Goal: Navigation & Orientation: Understand site structure

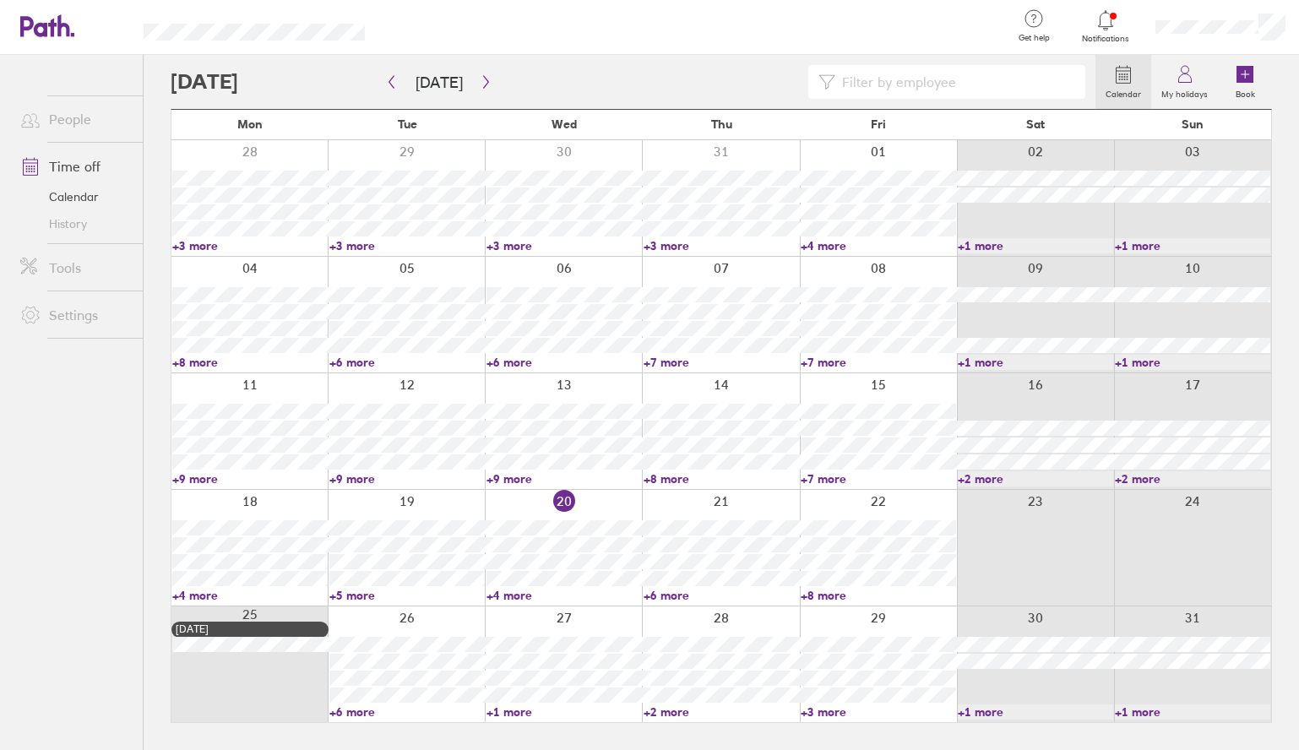
click at [816, 595] on link "+8 more" at bounding box center [878, 595] width 155 height 15
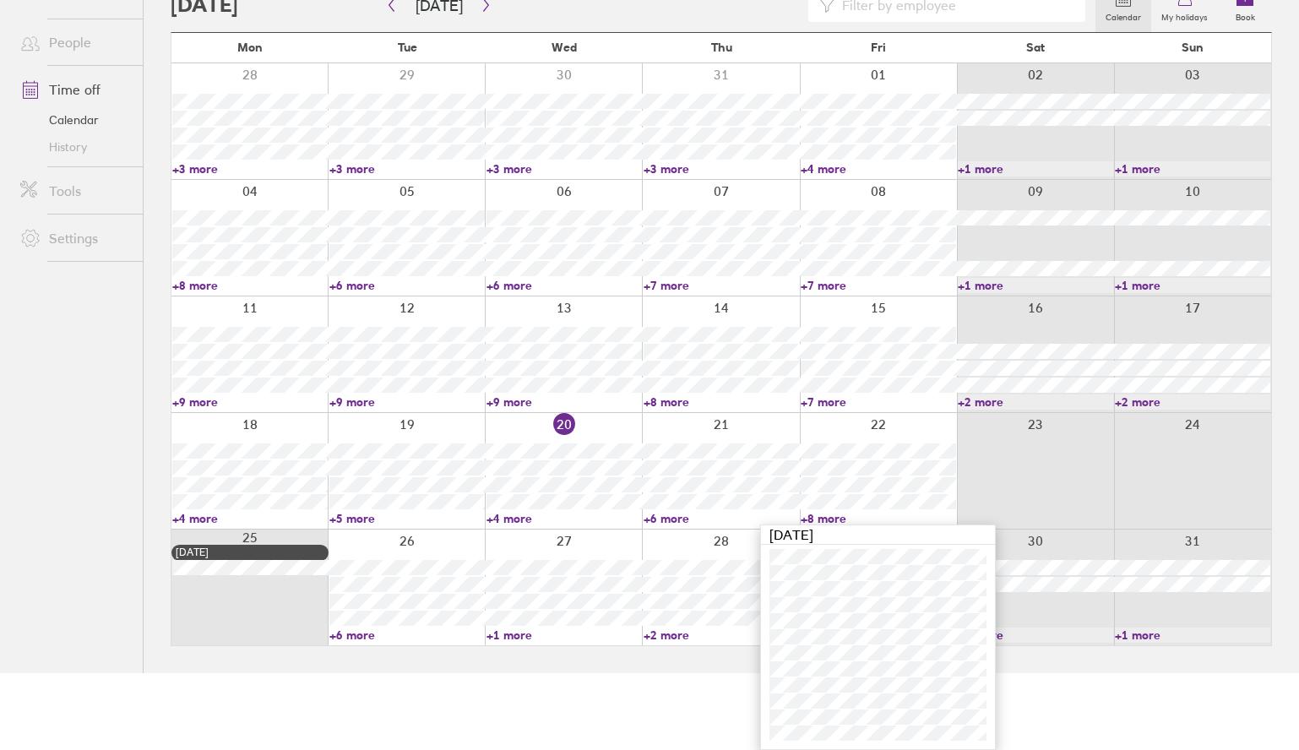
scroll to position [77, 0]
click at [665, 403] on link "+8 more" at bounding box center [720, 401] width 155 height 15
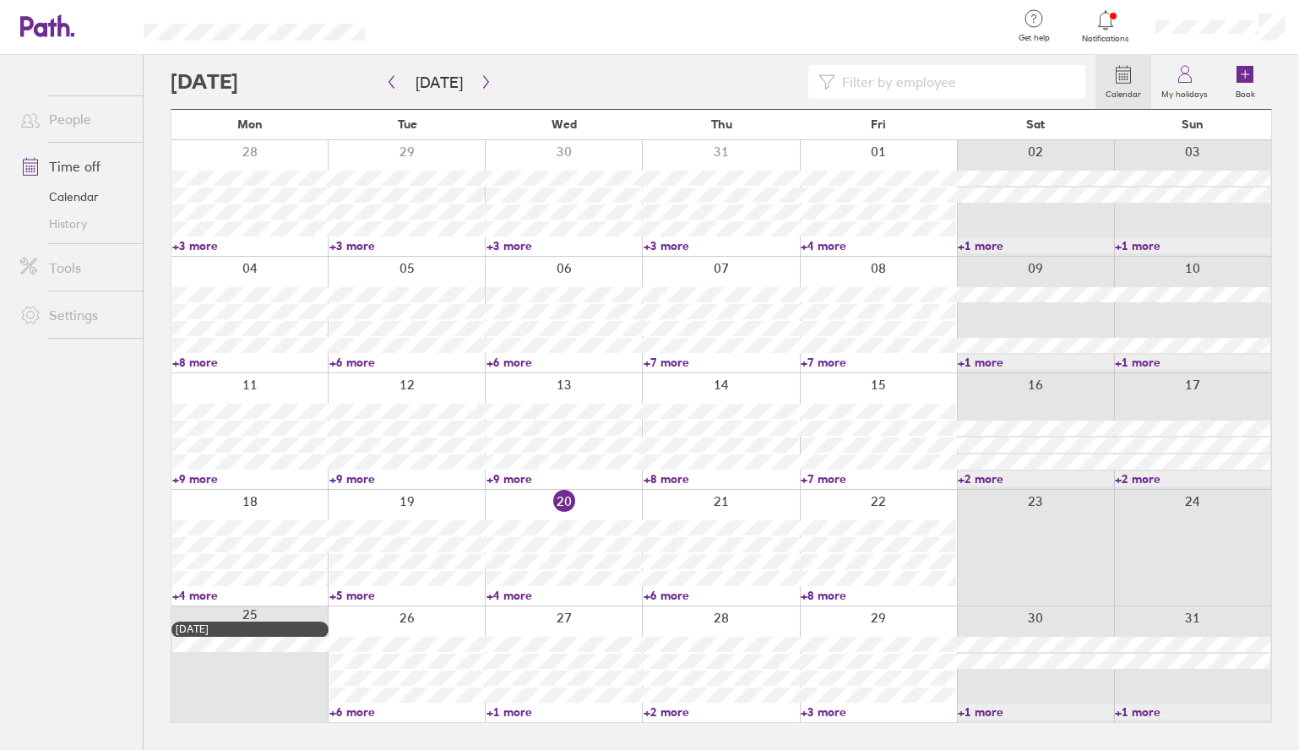
scroll to position [0, 0]
click at [673, 476] on link "+8 more" at bounding box center [720, 478] width 155 height 15
click at [42, 567] on ul "People Time off Calendar History Tools Settings" at bounding box center [71, 374] width 143 height 639
click at [660, 592] on link "+6 more" at bounding box center [720, 595] width 155 height 15
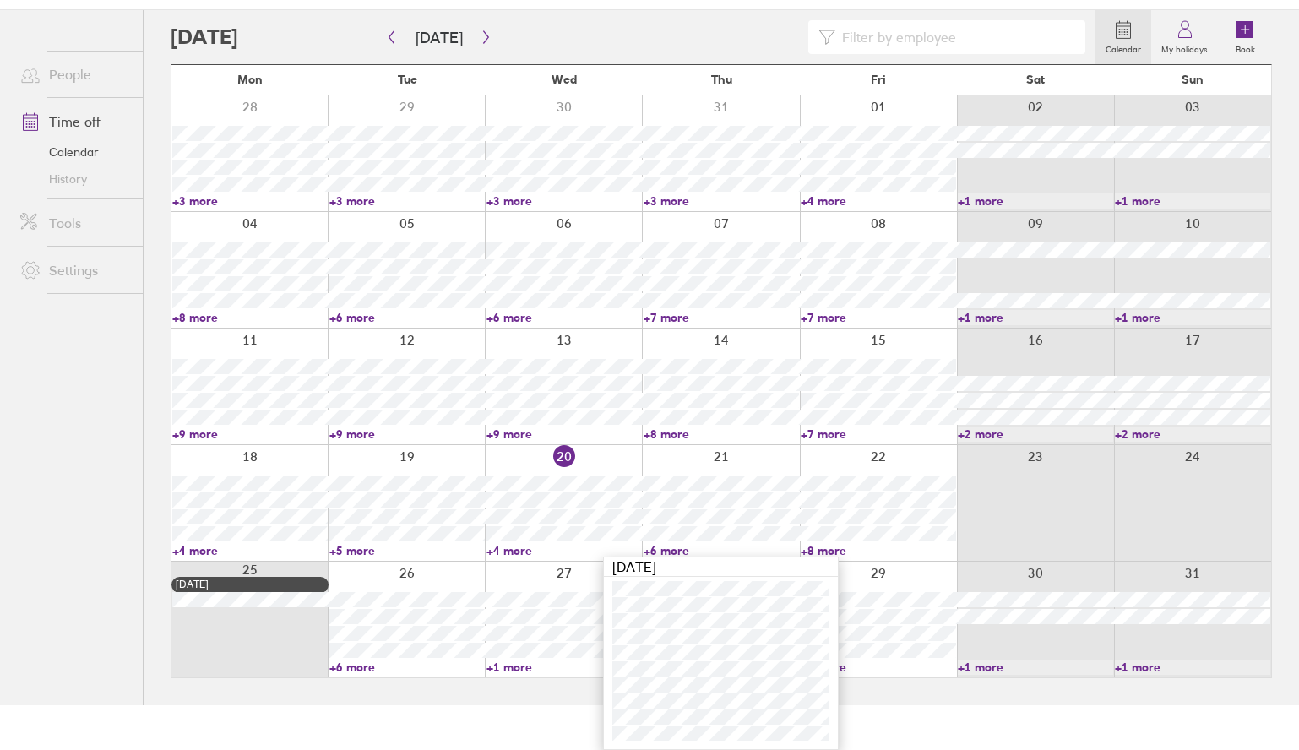
scroll to position [45, 0]
click at [833, 549] on link "+8 more" at bounding box center [878, 550] width 155 height 15
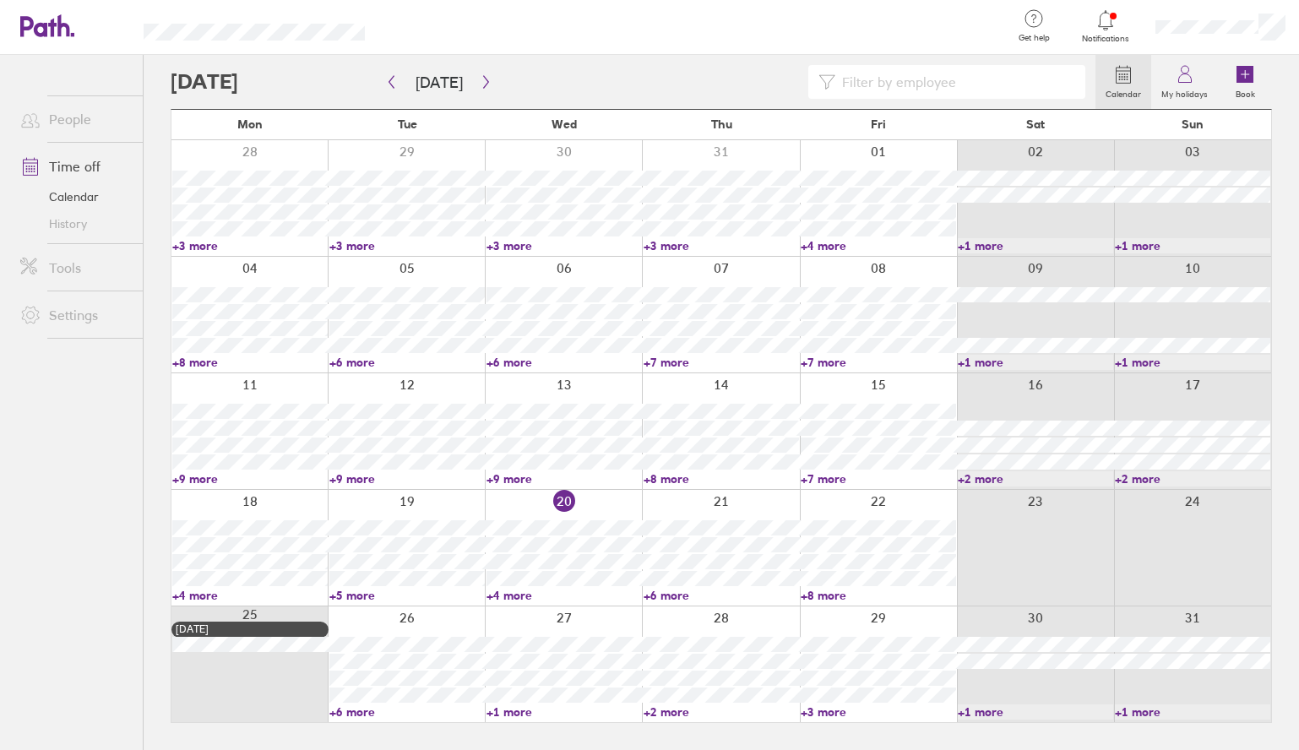
scroll to position [0, 0]
click at [822, 595] on link "+8 more" at bounding box center [878, 595] width 155 height 15
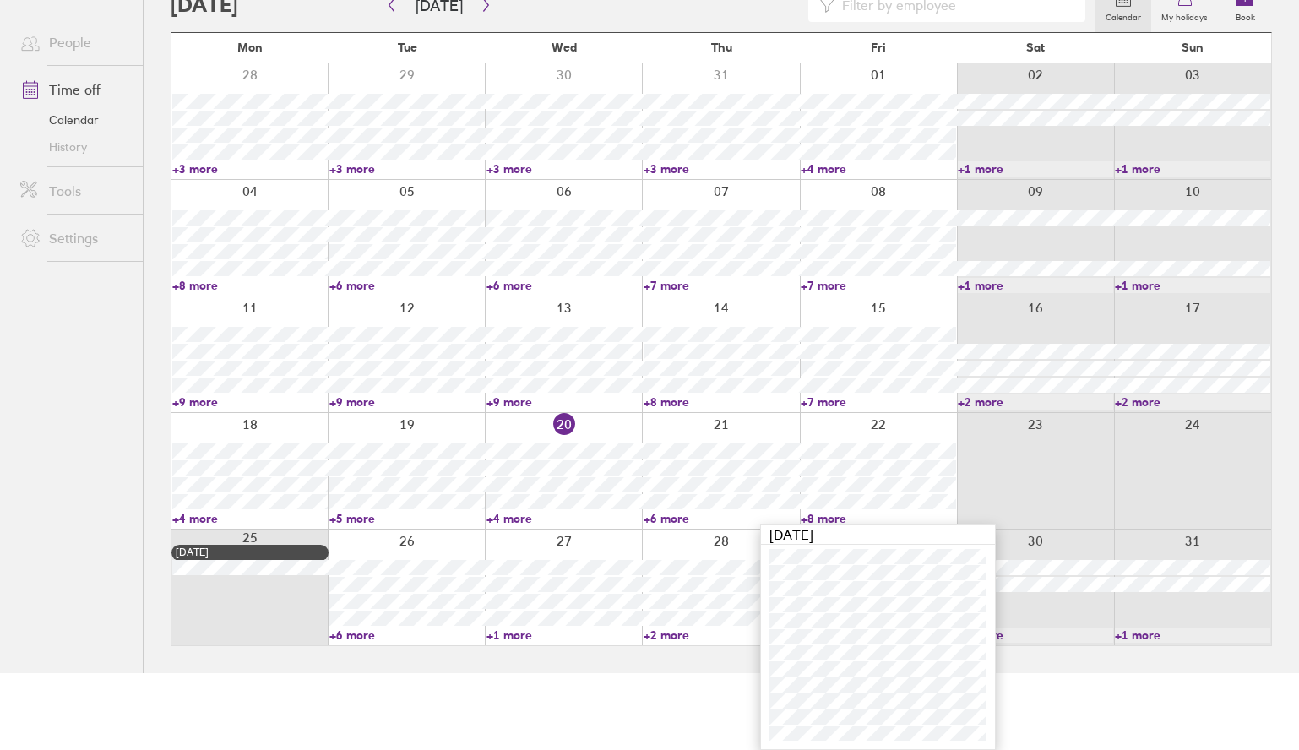
scroll to position [77, 0]
drag, startPoint x: 553, startPoint y: 626, endPoint x: 425, endPoint y: 692, distance: 144.7
click at [425, 673] on html "Get help FAQs Contact us Notifications My profile Sign out People Time off Cale…" at bounding box center [649, 298] width 1299 height 750
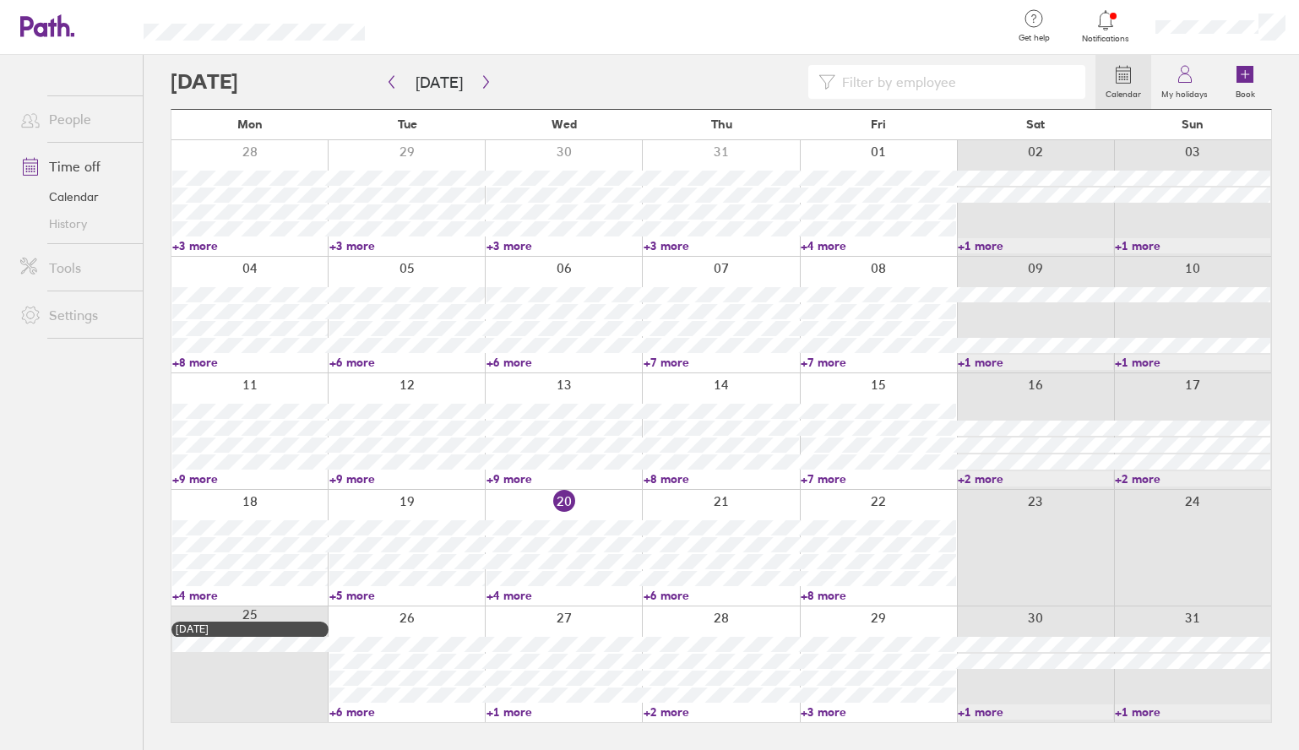
scroll to position [0, 0]
click at [478, 73] on button "button" at bounding box center [485, 82] width 21 height 28
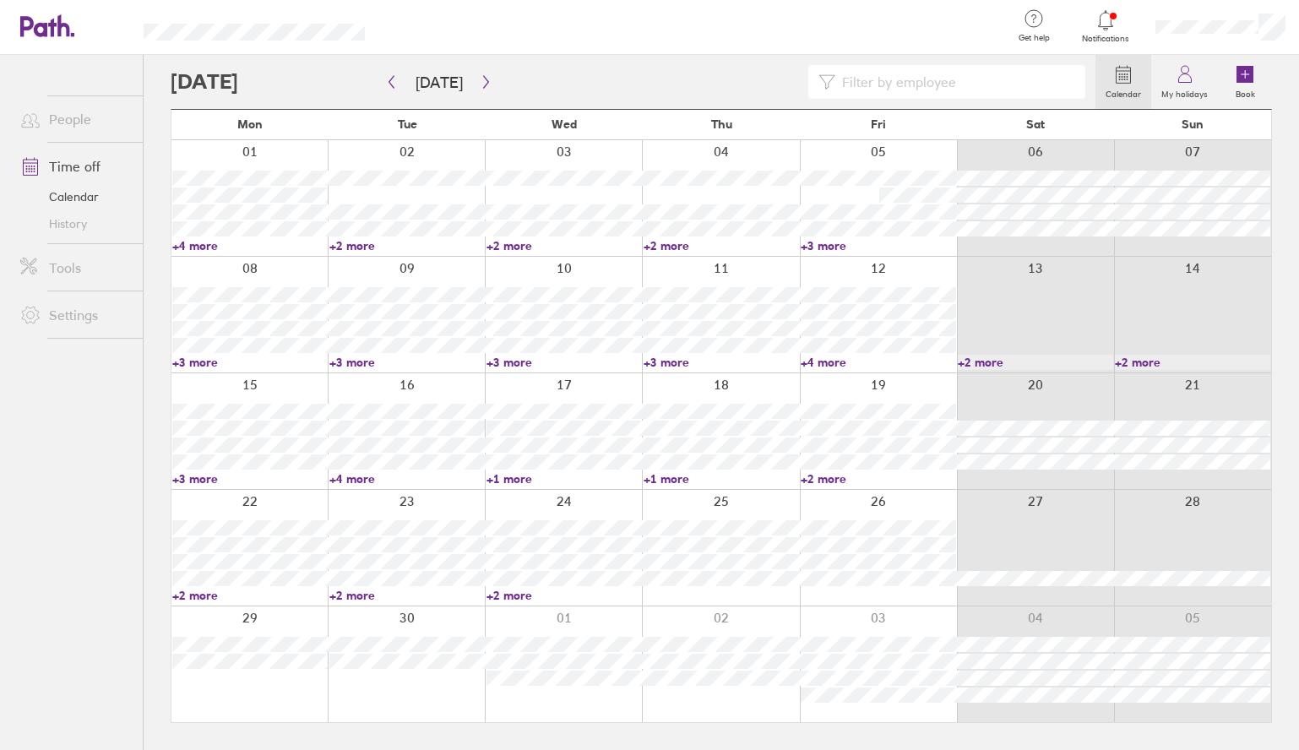
click at [377, 87] on div at bounding box center [633, 82] width 925 height 34
click at [391, 84] on icon "button" at bounding box center [391, 82] width 5 height 13
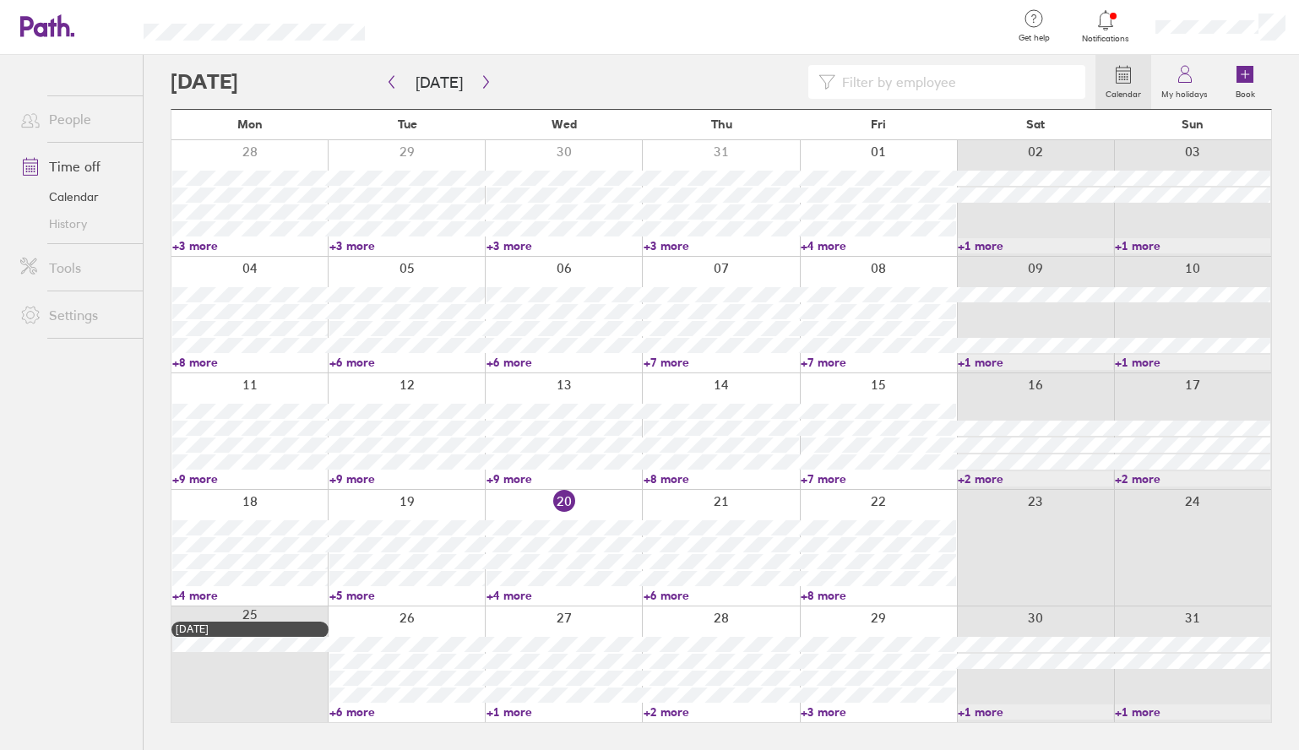
click at [350, 243] on link "+3 more" at bounding box center [406, 245] width 155 height 15
click at [389, 89] on button "button" at bounding box center [391, 82] width 21 height 28
